Goal: Information Seeking & Learning: Learn about a topic

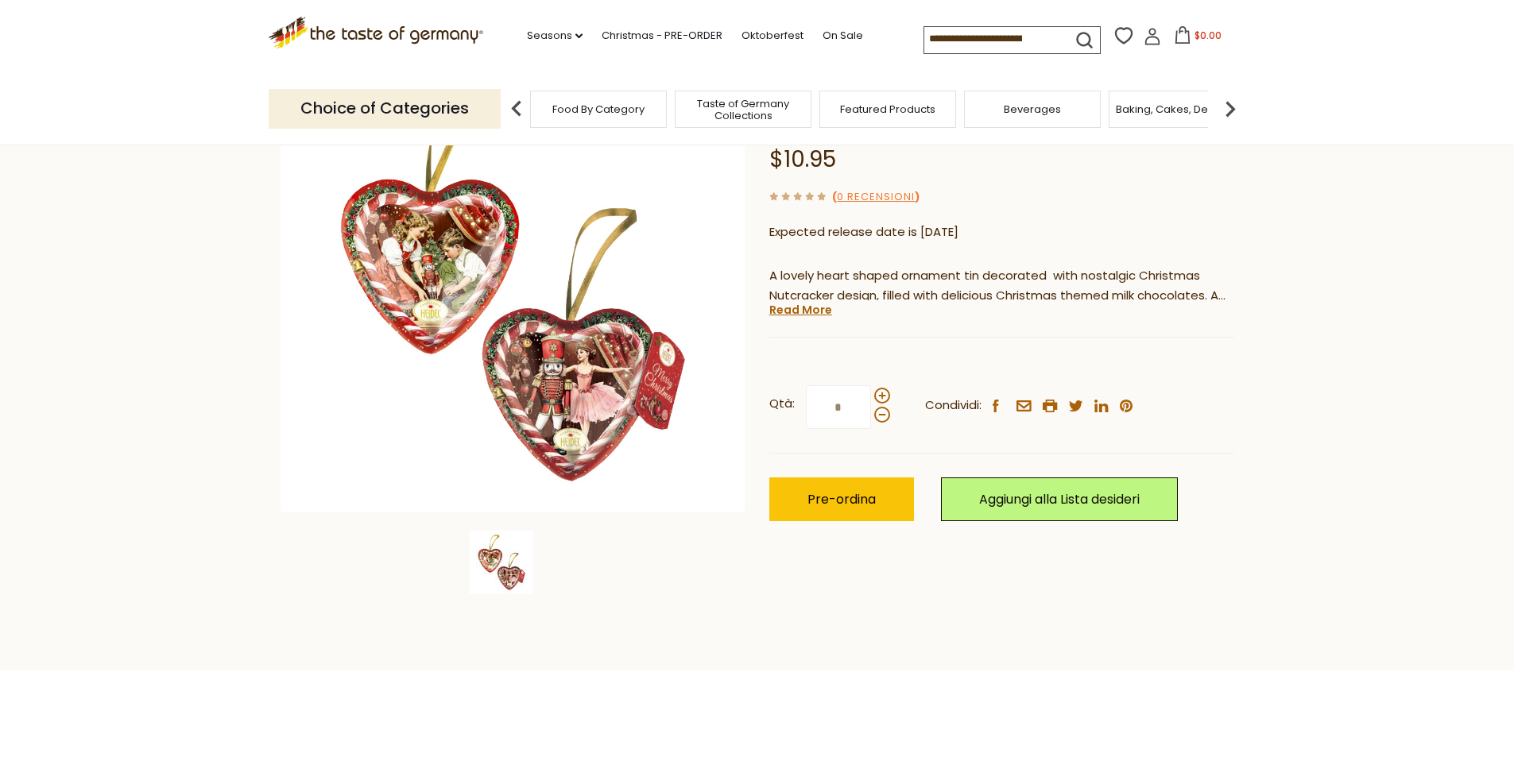
scroll to position [159, 0]
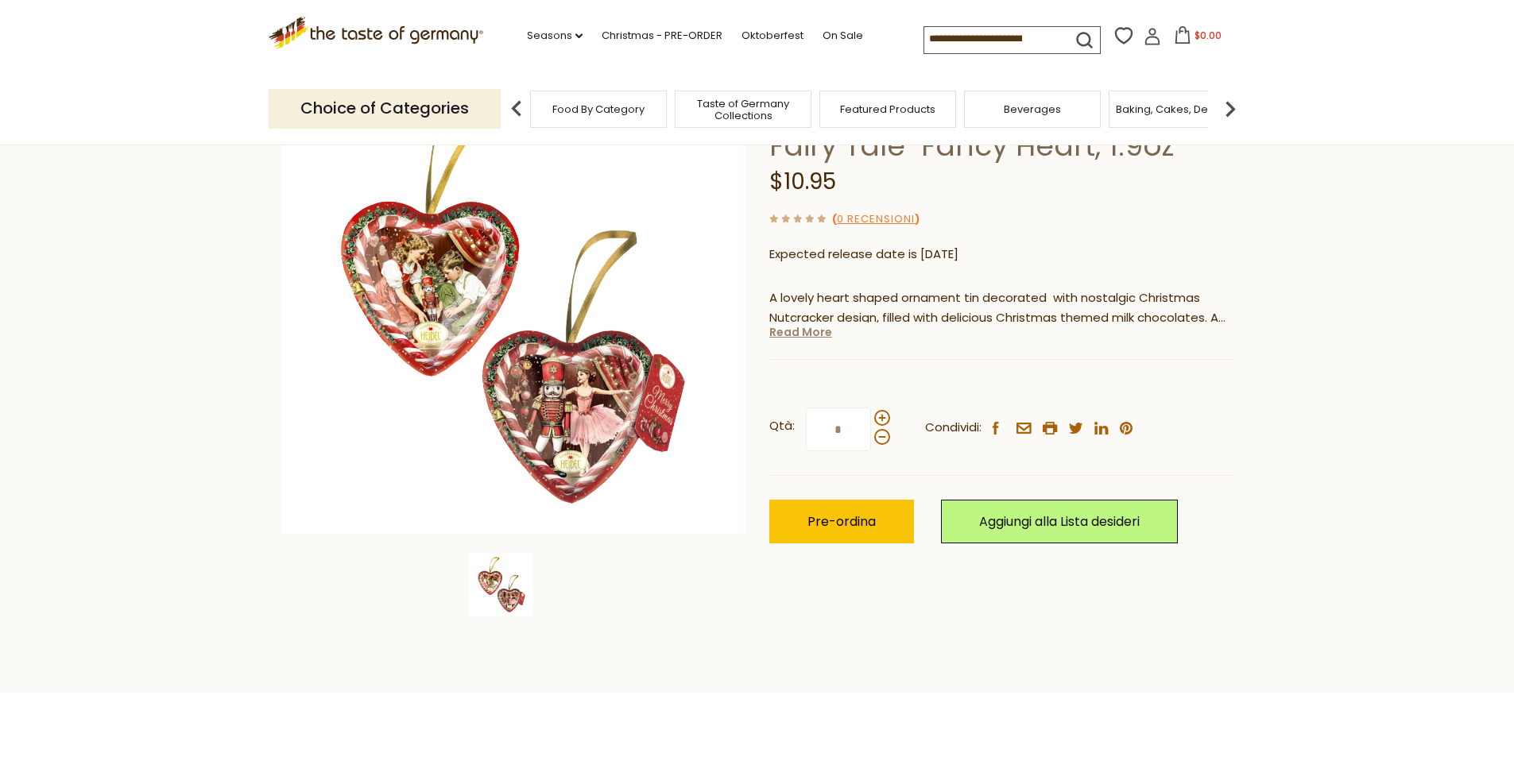
click at [792, 335] on link "Read More" at bounding box center [800, 332] width 63 height 16
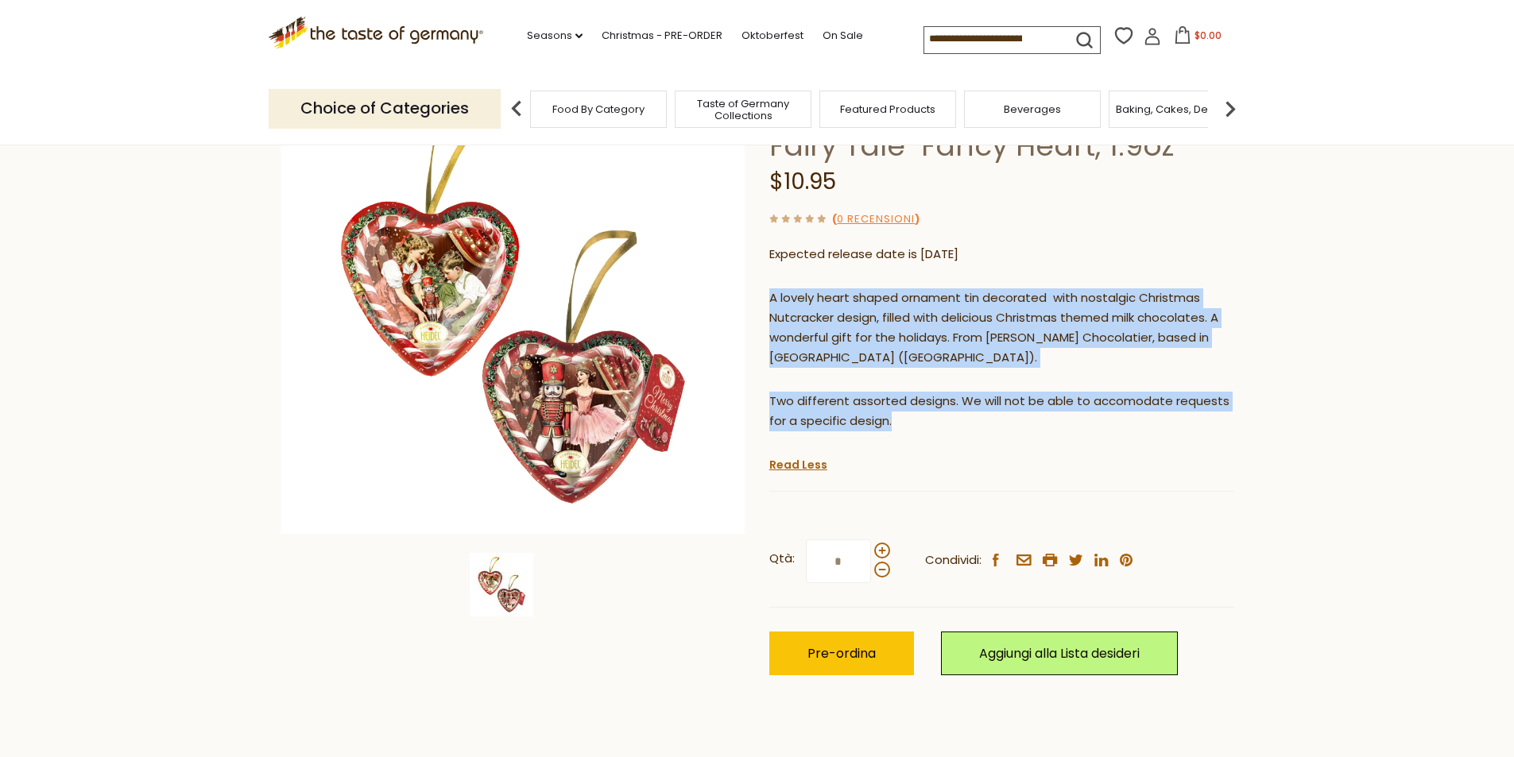
drag, startPoint x: 770, startPoint y: 296, endPoint x: 933, endPoint y: 412, distance: 200.0
click at [933, 412] on div "A lovely heart shaped ornament tin decorated with nostalgic Christmas Nutcracke…" at bounding box center [1001, 366] width 465 height 179
copy div "A lovely heart shaped ornament tin decorated with nostalgic Christmas Nutcracke…"
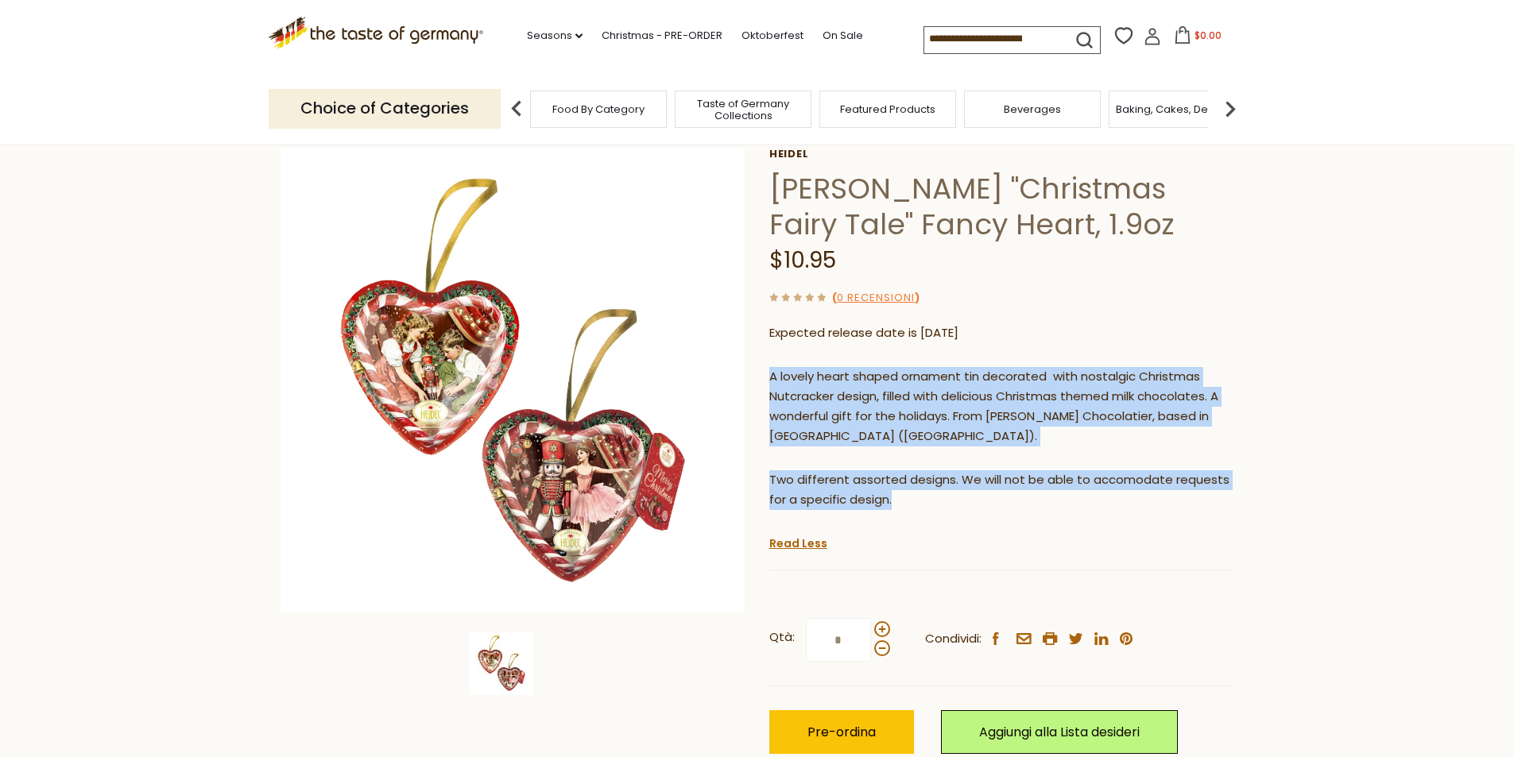
scroll to position [0, 0]
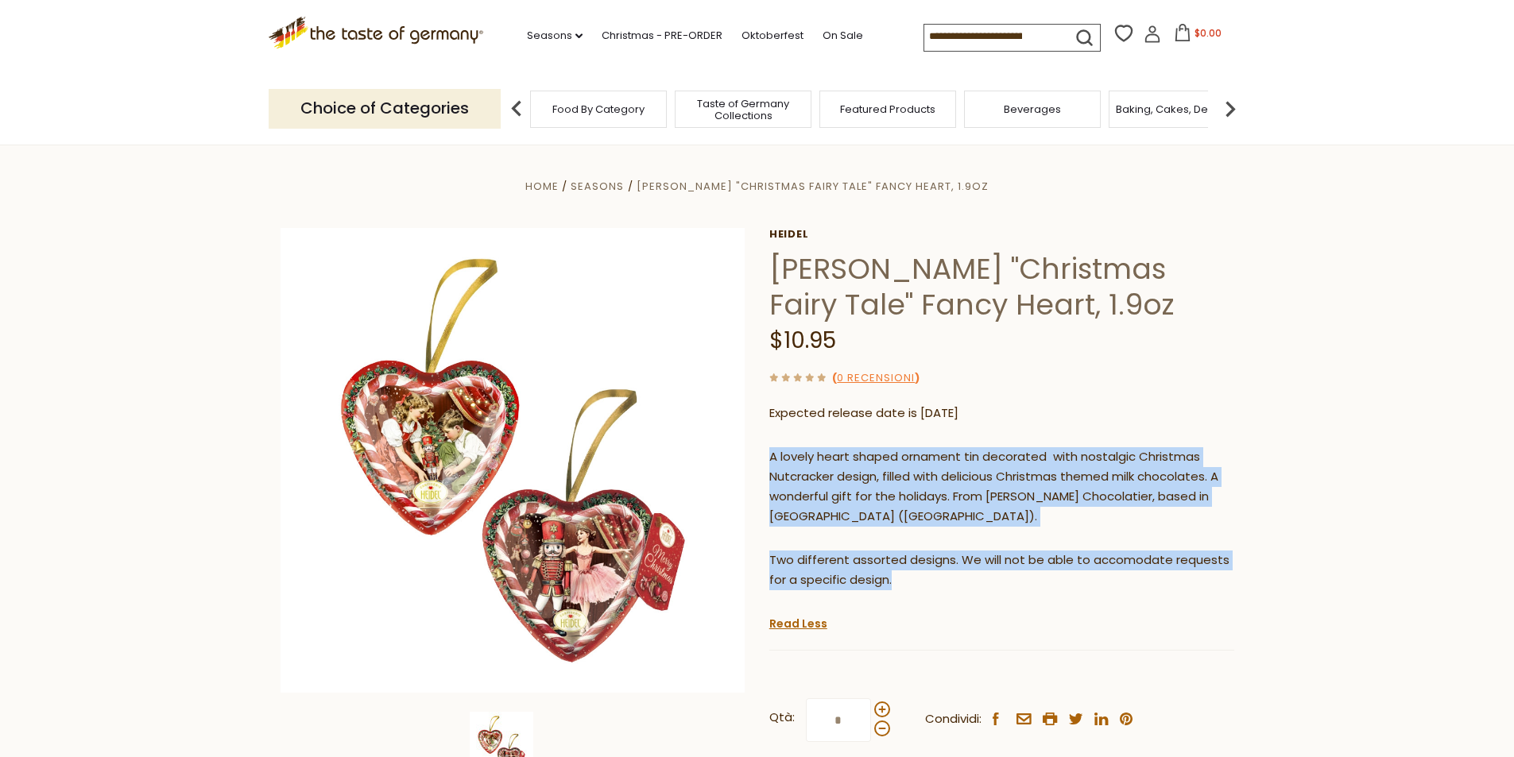
click at [954, 604] on div "A lovely heart shaped ornament tin decorated with nostalgic Christmas Nutcracke…" at bounding box center [1001, 524] width 465 height 179
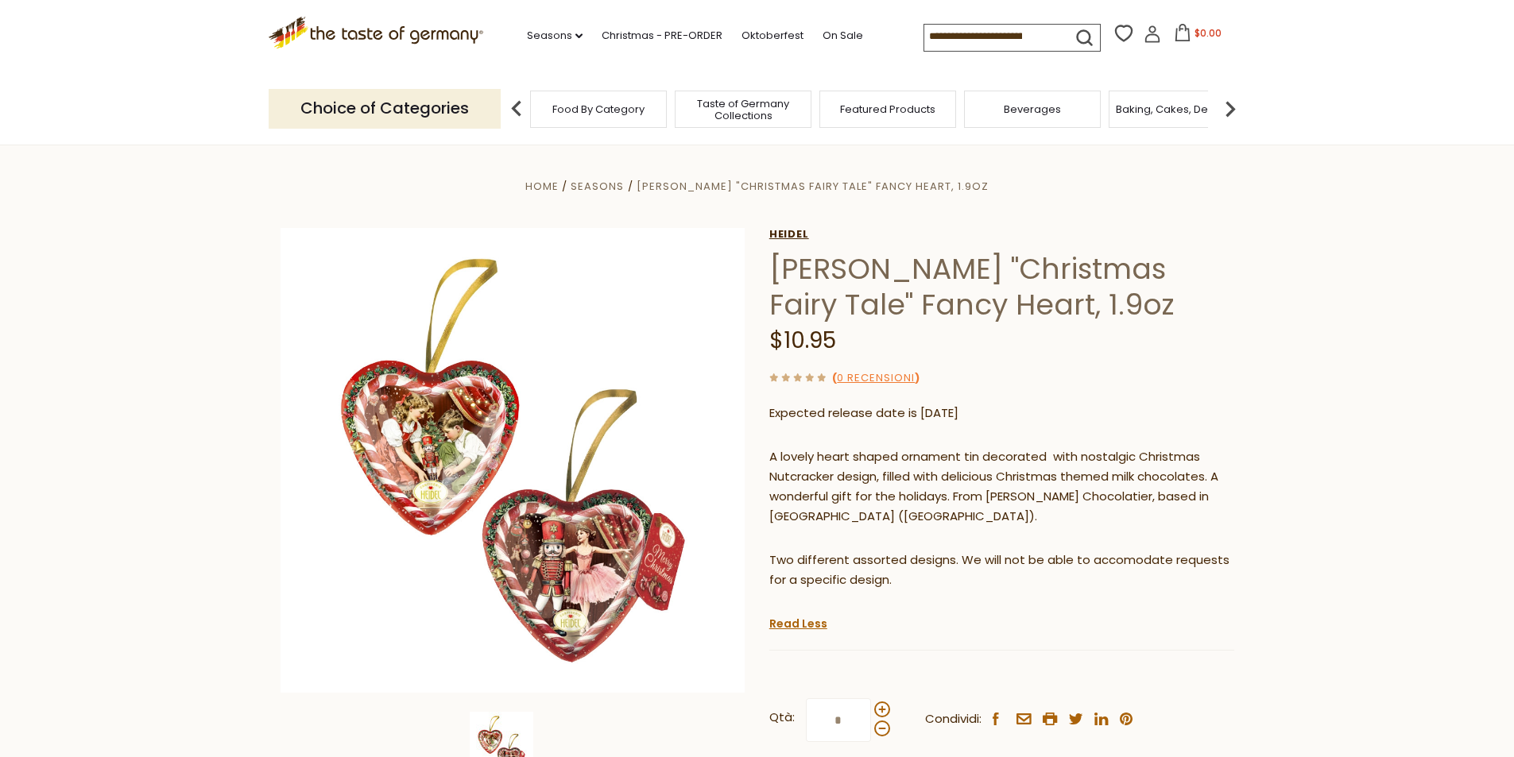
click at [790, 233] on link "Heidel" at bounding box center [1001, 234] width 465 height 13
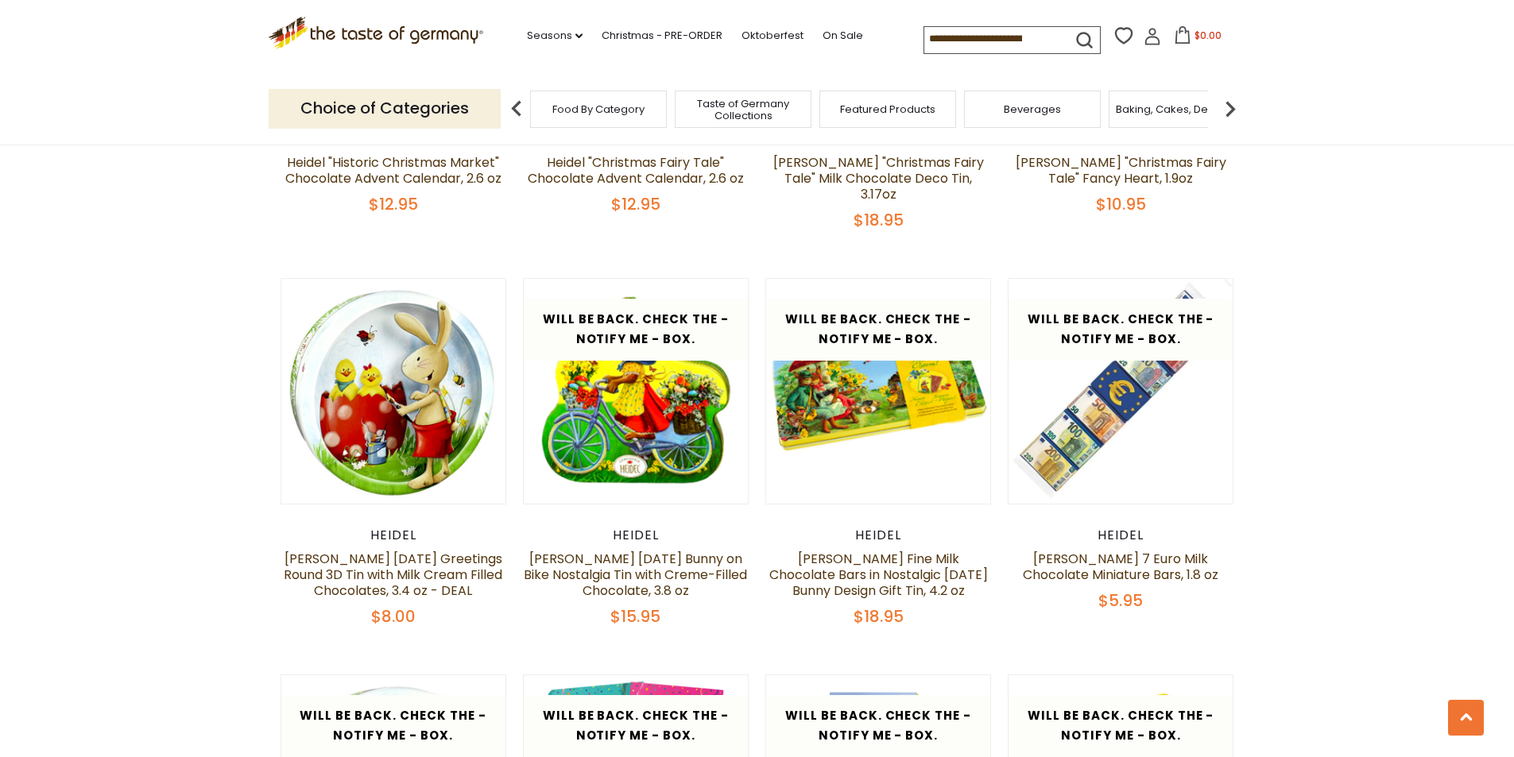
scroll to position [1589, 0]
